Goal: Transaction & Acquisition: Subscribe to service/newsletter

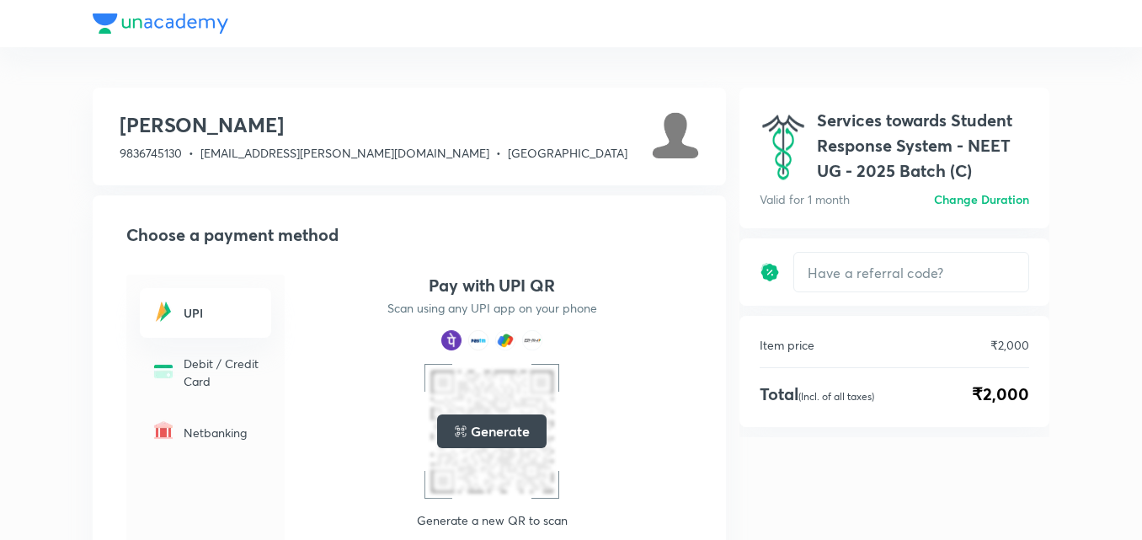
click at [468, 425] on div "Generate" at bounding box center [491, 431] width 109 height 34
